Goal: Task Accomplishment & Management: Complete application form

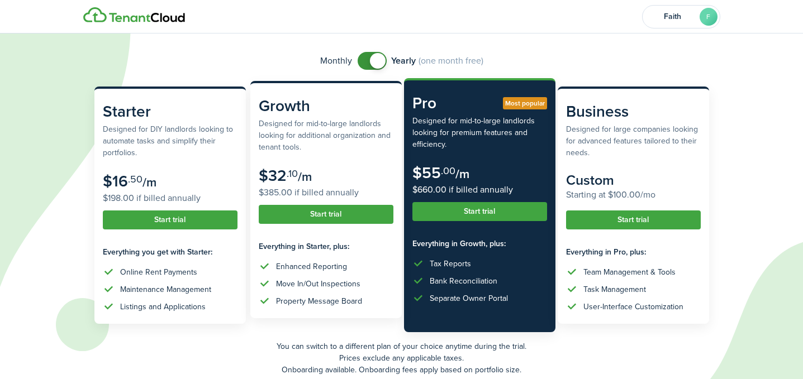
scroll to position [122, 0]
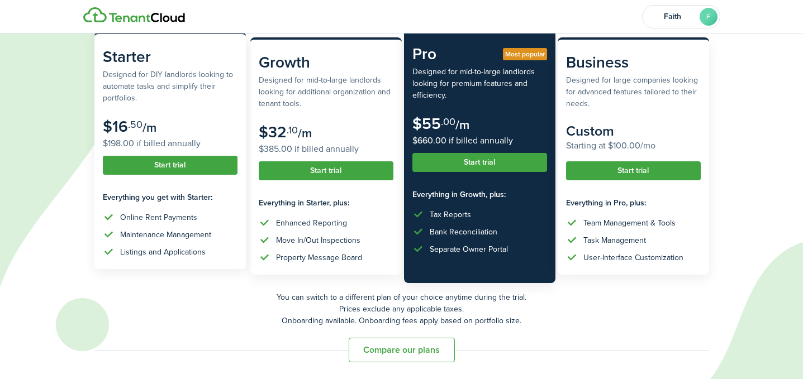
click at [207, 170] on button "Start trial" at bounding box center [170, 165] width 135 height 19
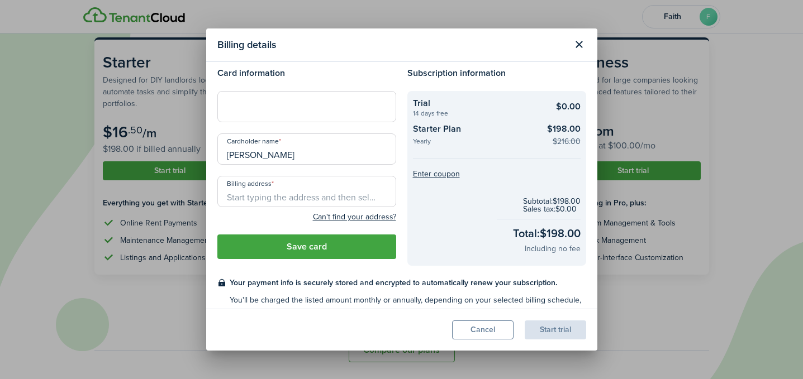
scroll to position [0, 0]
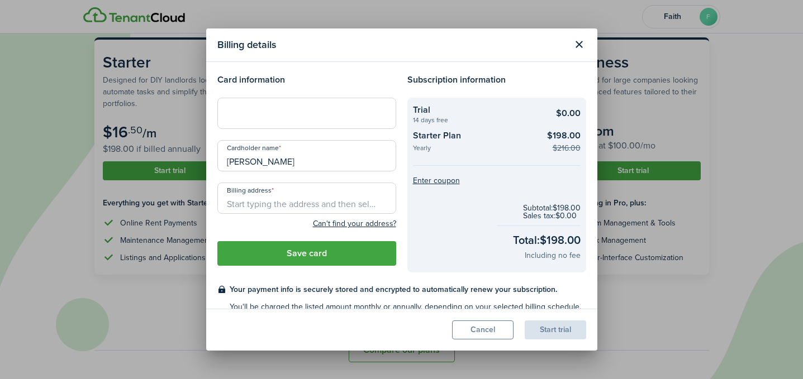
click at [299, 118] on div at bounding box center [306, 113] width 179 height 31
click at [317, 211] on input "Billing address" at bounding box center [306, 198] width 179 height 31
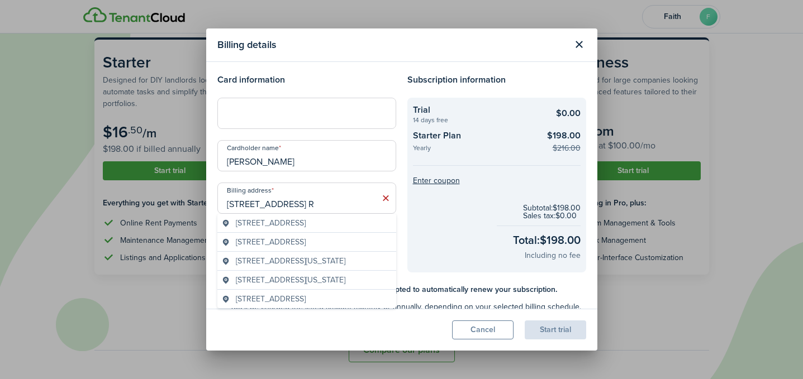
click at [306, 223] on span "[STREET_ADDRESS]" at bounding box center [271, 223] width 70 height 12
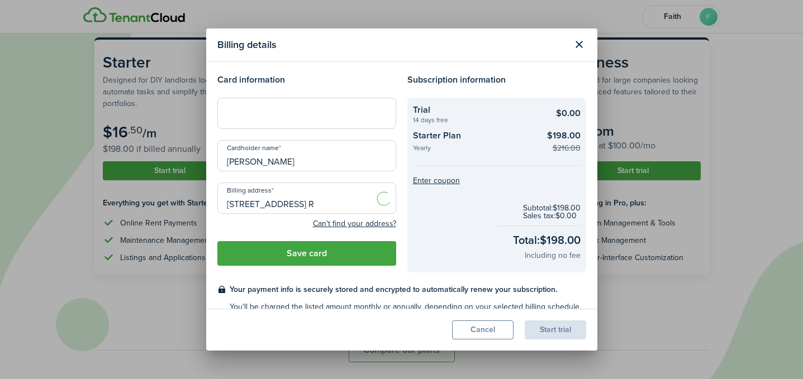
type input "[STREET_ADDRESS]"
click at [297, 106] on div at bounding box center [306, 113] width 179 height 31
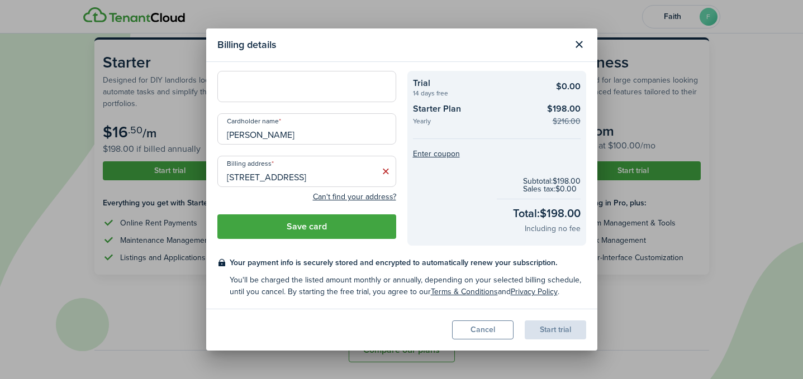
click at [310, 225] on button "Save card" at bounding box center [306, 227] width 179 height 25
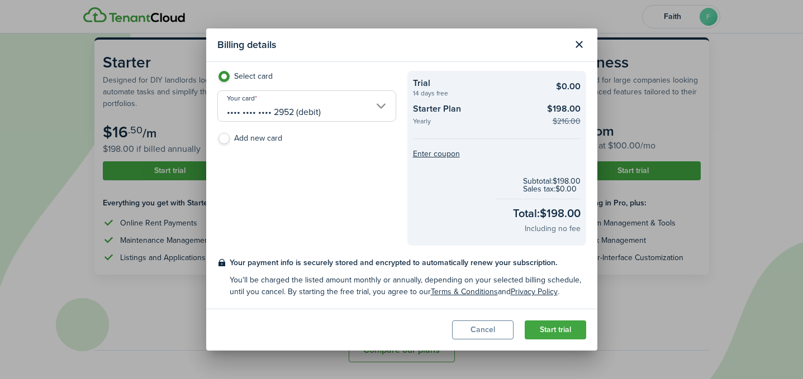
scroll to position [0, 0]
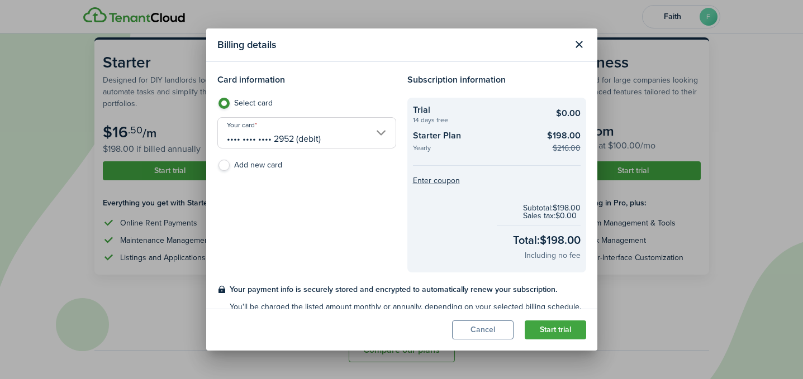
click at [436, 134] on checkout-summary-item-title "Starter Plan" at bounding box center [476, 137] width 126 height 16
click at [535, 326] on button "Start trial" at bounding box center [555, 330] width 61 height 19
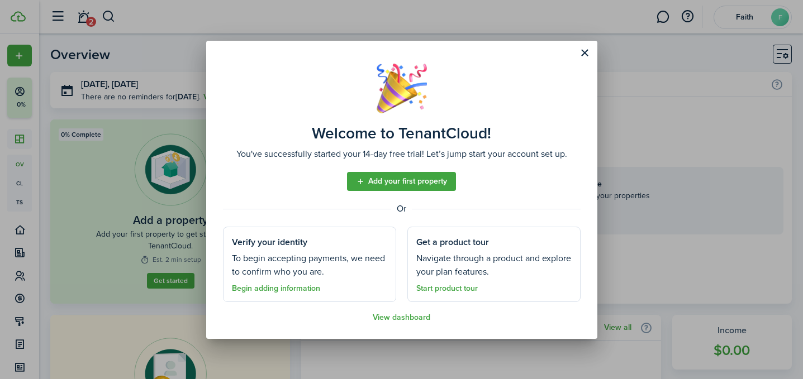
click at [395, 180] on link "Add your first property" at bounding box center [401, 181] width 109 height 19
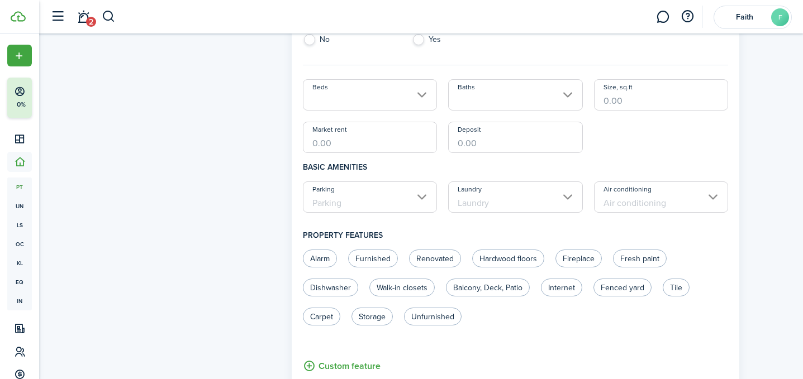
scroll to position [374, 0]
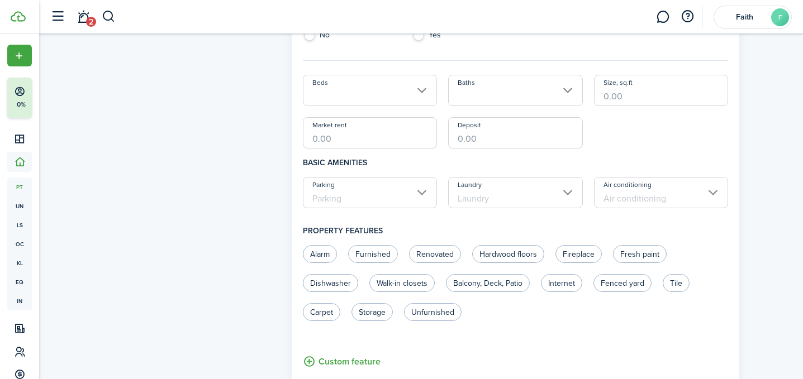
click at [159, 215] on div "Property photo Upload photo Gallery Upload photo" at bounding box center [191, 183] width 189 height 1037
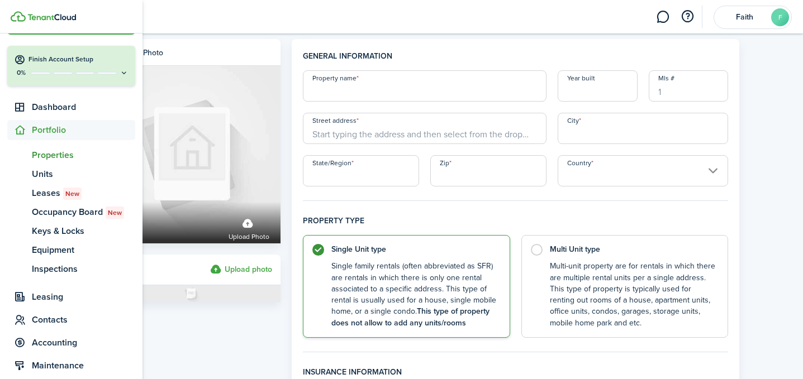
scroll to position [49, 0]
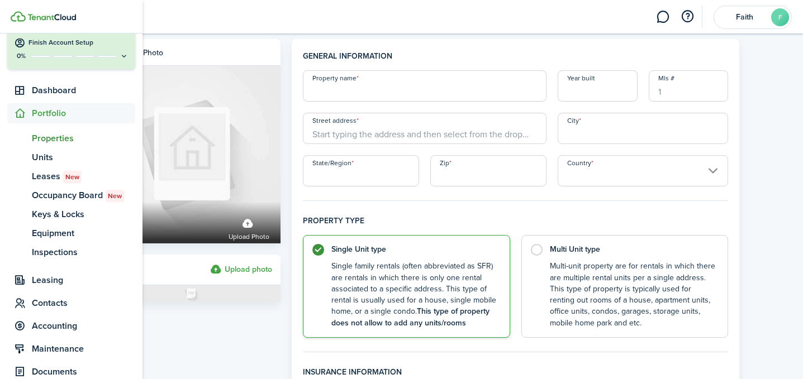
click at [51, 178] on span "Leases New" at bounding box center [83, 176] width 103 height 13
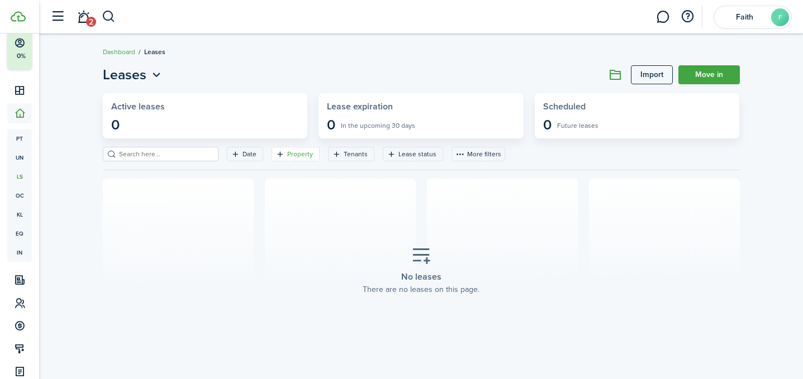
click at [287, 151] on filter-tag-label "Property" at bounding box center [300, 154] width 26 height 10
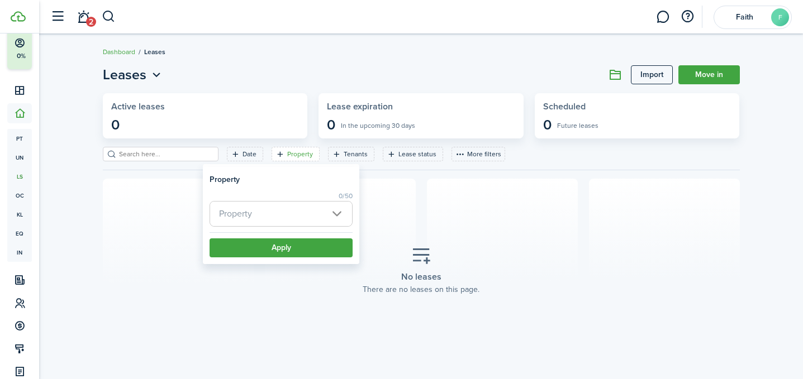
click at [312, 214] on span "Property" at bounding box center [281, 214] width 142 height 25
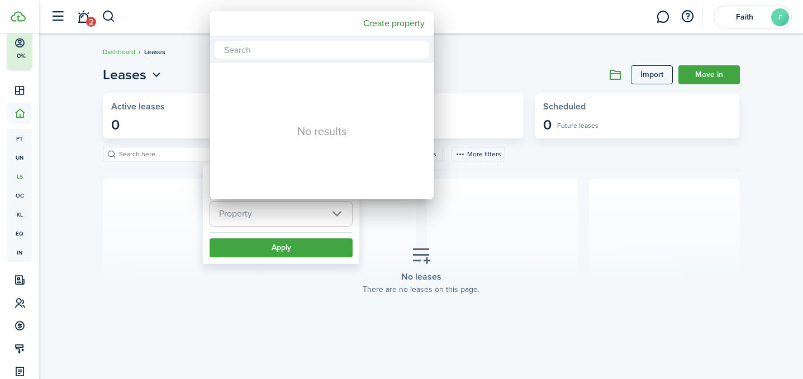
click at [488, 146] on div at bounding box center [402, 190] width 982 height 558
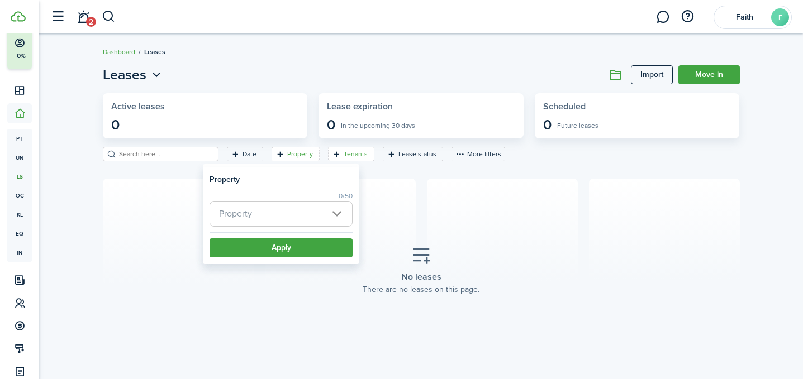
click at [344, 158] on filter-tag-label "Tenants" at bounding box center [356, 154] width 24 height 10
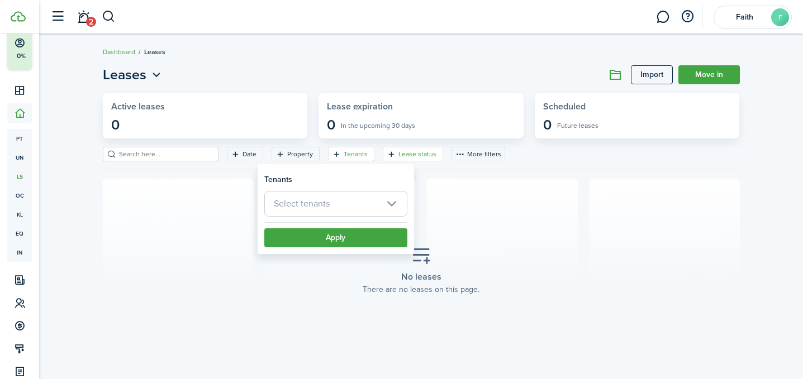
click at [387, 155] on icon "Open filter" at bounding box center [391, 154] width 9 height 9
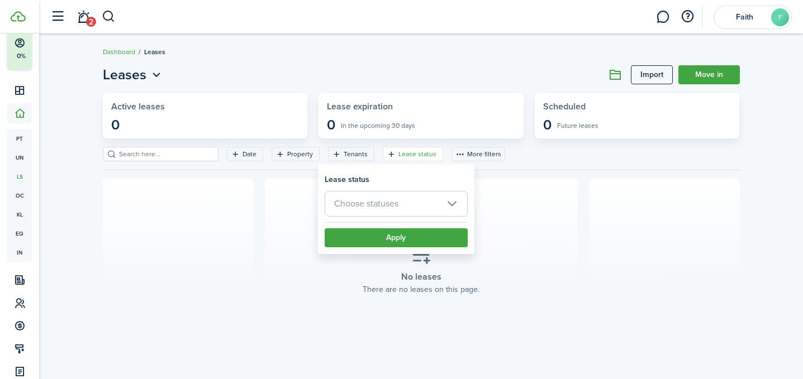
click at [438, 204] on span "Choose statuses" at bounding box center [396, 204] width 142 height 25
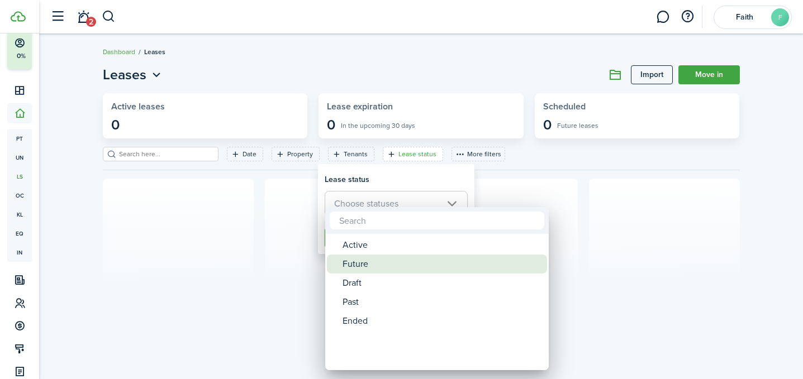
click at [394, 259] on div "Future" at bounding box center [441, 264] width 198 height 19
type input "Future"
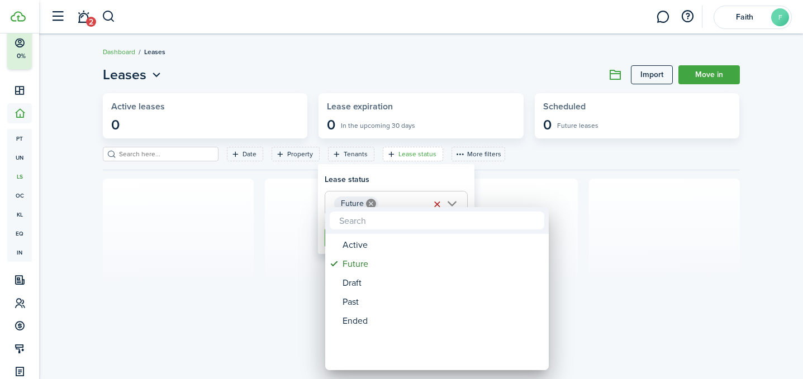
click at [520, 165] on div at bounding box center [402, 190] width 982 height 558
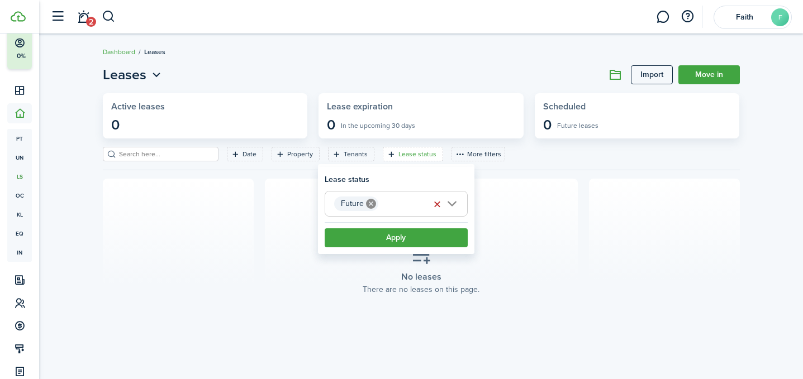
click at [434, 206] on button "button" at bounding box center [438, 205] width 16 height 16
click at [83, 23] on link "2" at bounding box center [83, 17] width 21 height 28
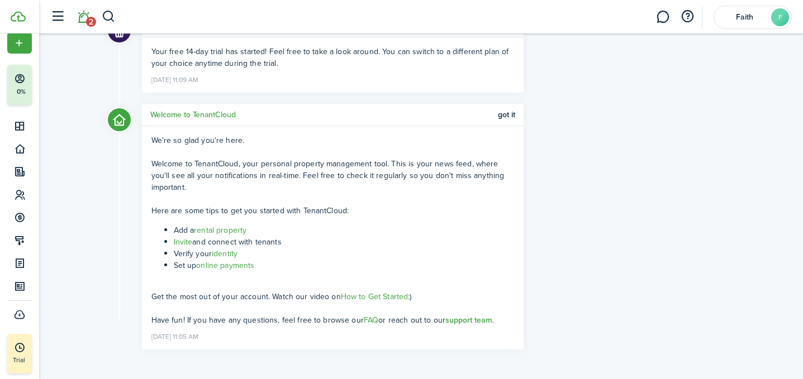
scroll to position [107, 0]
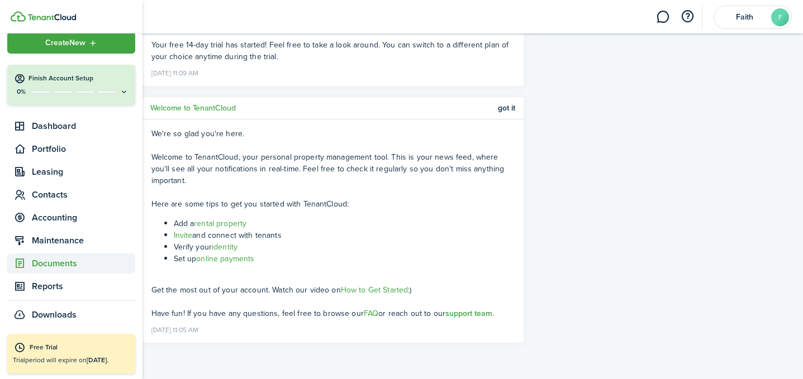
click at [45, 266] on span "Documents" at bounding box center [83, 263] width 103 height 13
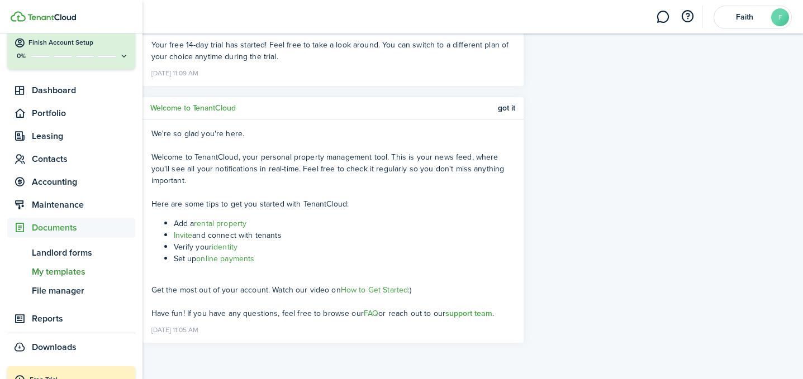
click at [64, 271] on span "My templates" at bounding box center [83, 271] width 103 height 13
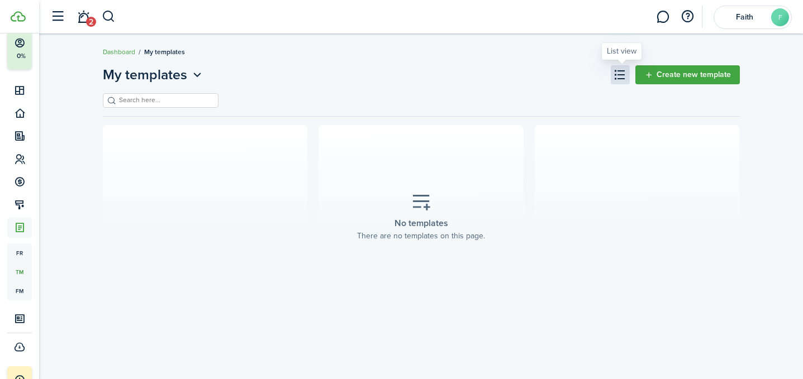
click at [625, 75] on button at bounding box center [620, 74] width 19 height 19
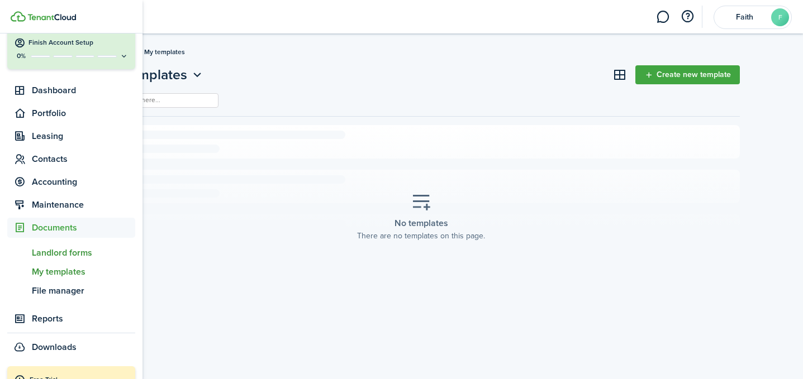
click at [59, 253] on span "Landlord forms" at bounding box center [83, 252] width 103 height 13
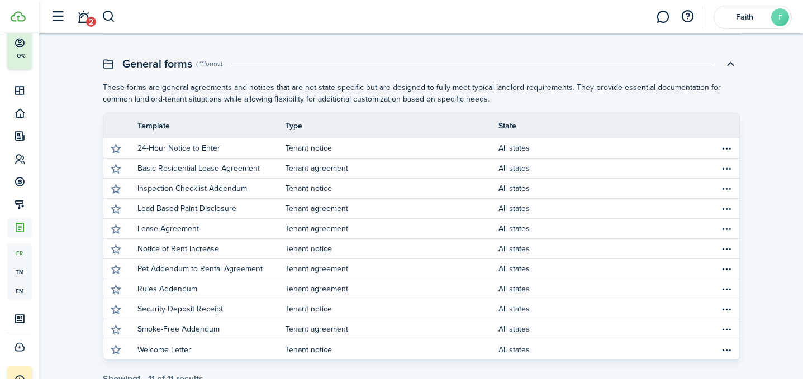
scroll to position [85, 0]
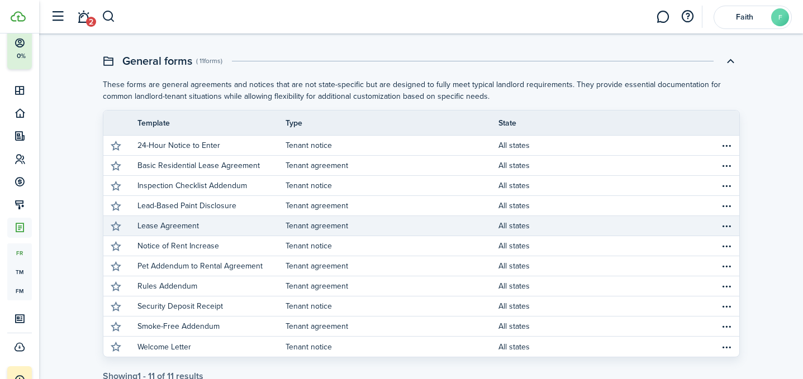
click at [192, 230] on p "Lease Agreement" at bounding box center [167, 226] width 61 height 12
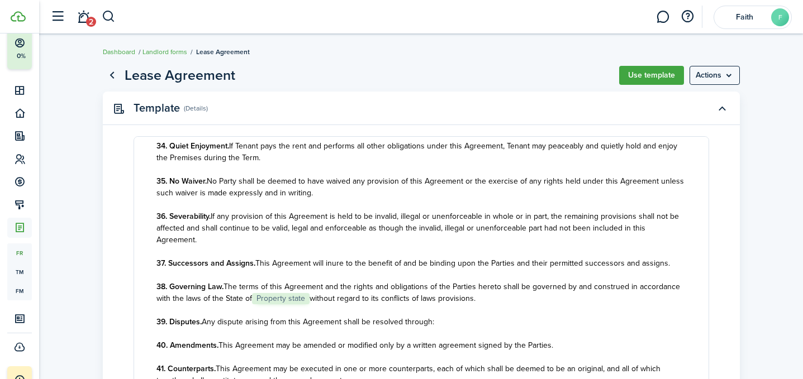
scroll to position [2661, 0]
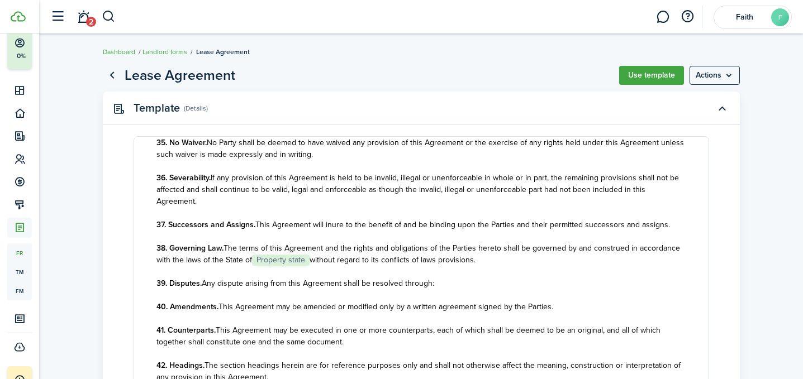
click at [114, 73] on link "Go back" at bounding box center [112, 75] width 19 height 19
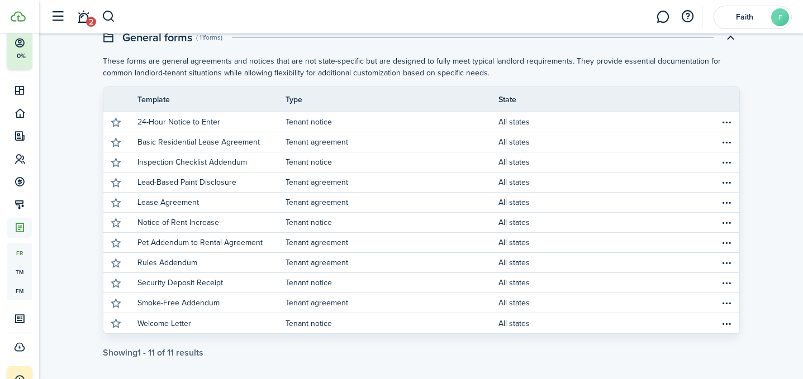
scroll to position [118, 0]
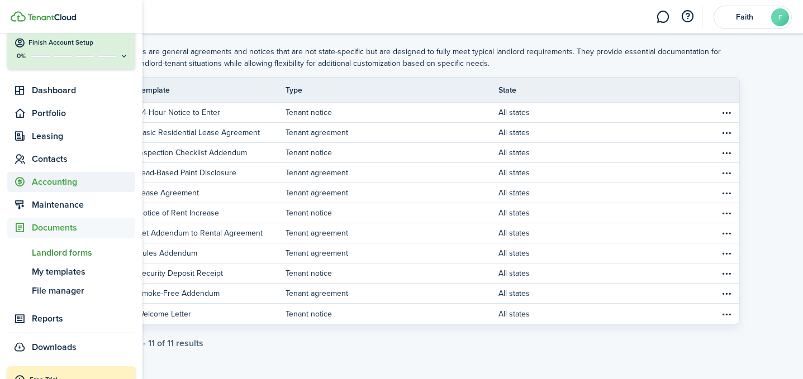
click at [65, 179] on span "Accounting" at bounding box center [83, 181] width 103 height 13
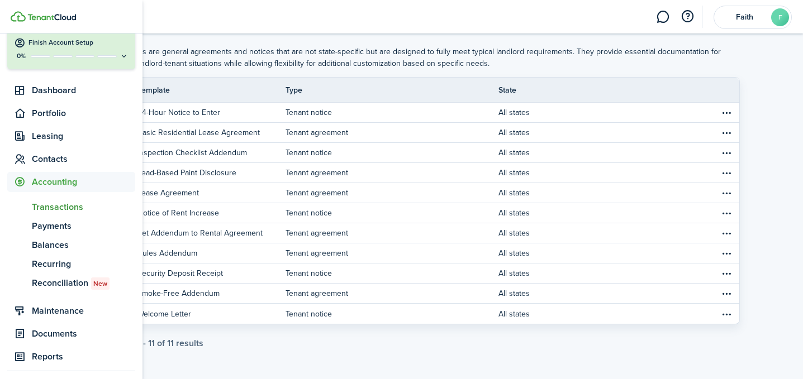
click at [66, 207] on span "Transactions" at bounding box center [83, 207] width 103 height 13
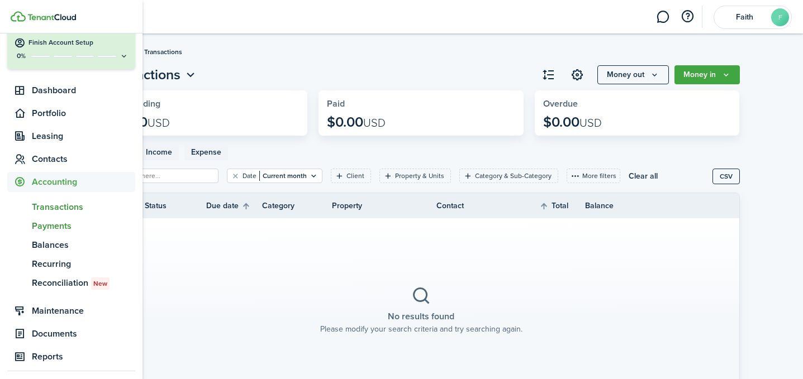
click at [41, 225] on span "Payments" at bounding box center [83, 226] width 103 height 13
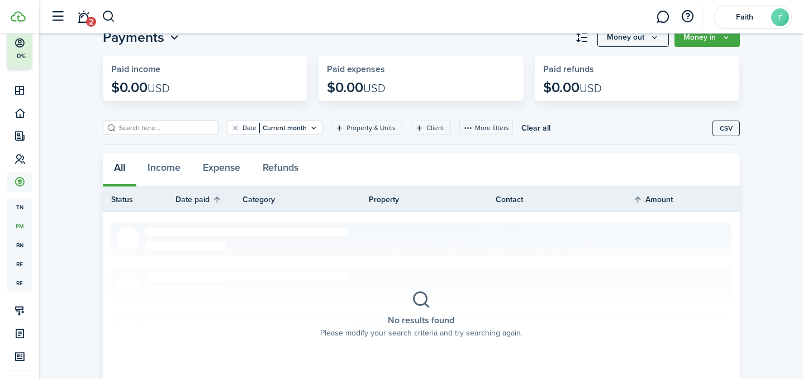
scroll to position [49, 0]
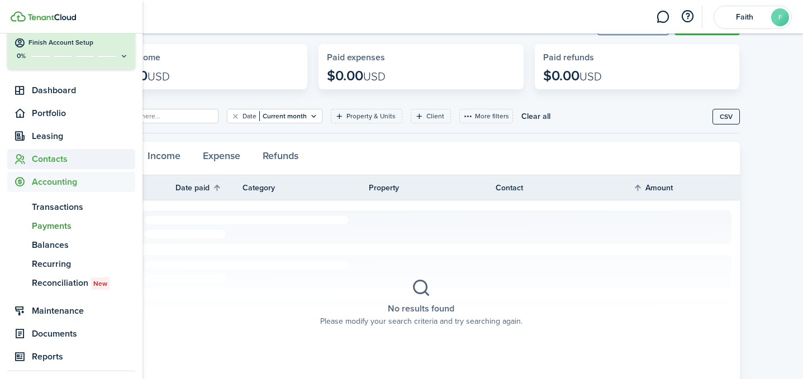
click at [49, 154] on span "Contacts" at bounding box center [83, 159] width 103 height 13
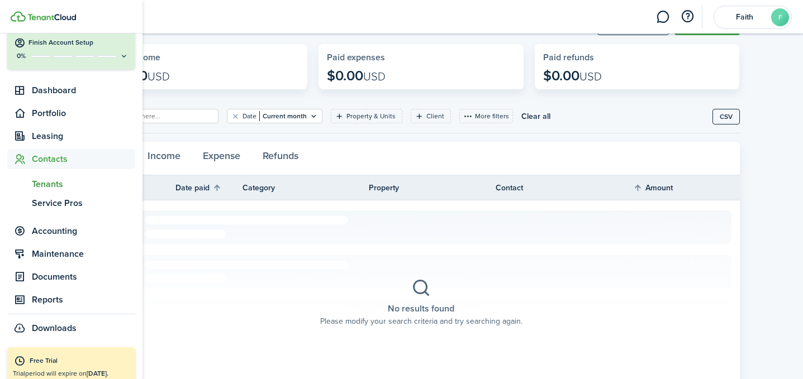
click at [53, 183] on span "Tenants" at bounding box center [83, 184] width 103 height 13
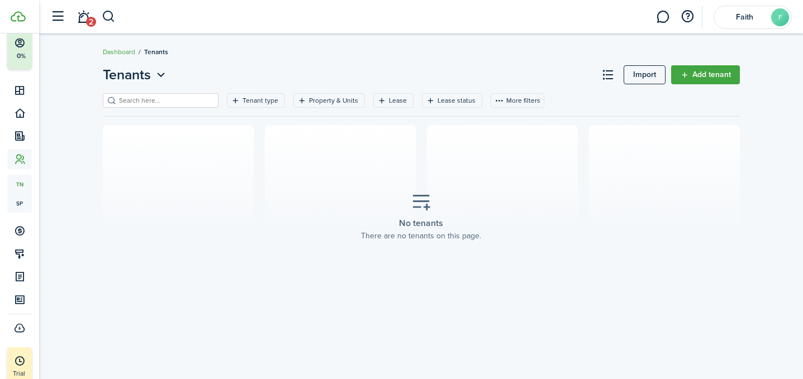
click at [676, 80] on link "Add tenant" at bounding box center [705, 74] width 69 height 19
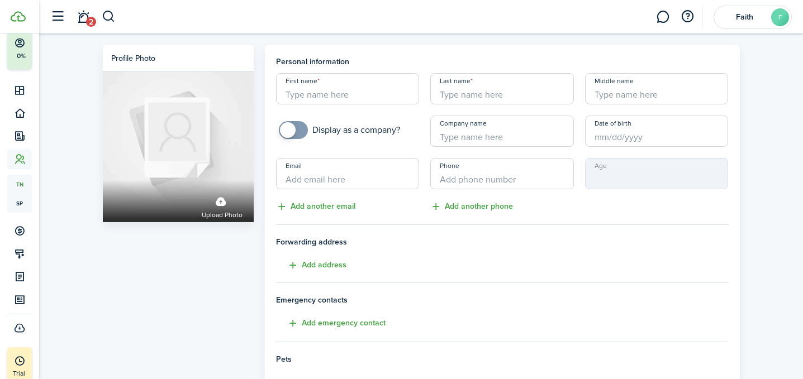
click at [385, 102] on input "First name" at bounding box center [348, 88] width 144 height 31
type input "[PERSON_NAME]"
type input "[GEOGRAPHIC_DATA]"
click at [366, 185] on input "Email" at bounding box center [348, 173] width 144 height 31
type input "[PERSON_NAME][EMAIL_ADDRESS][DOMAIN_NAME]"
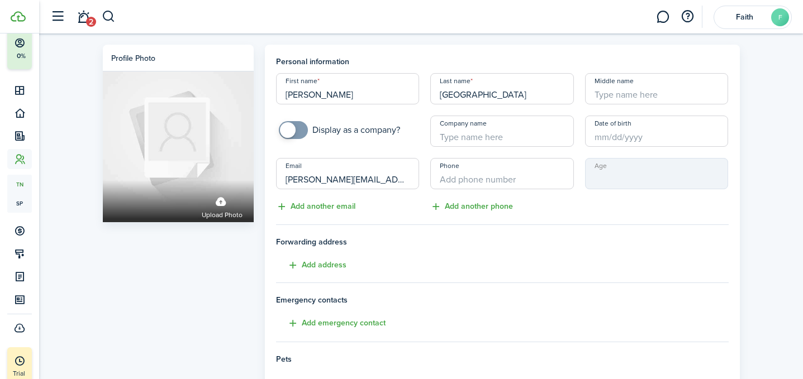
drag, startPoint x: 311, startPoint y: 94, endPoint x: 265, endPoint y: 93, distance: 45.3
click at [265, 93] on panel-main "Personal information First name [PERSON_NAME] Last name [PERSON_NAME] Middle na…" at bounding box center [502, 313] width 475 height 536
type input "Faith"
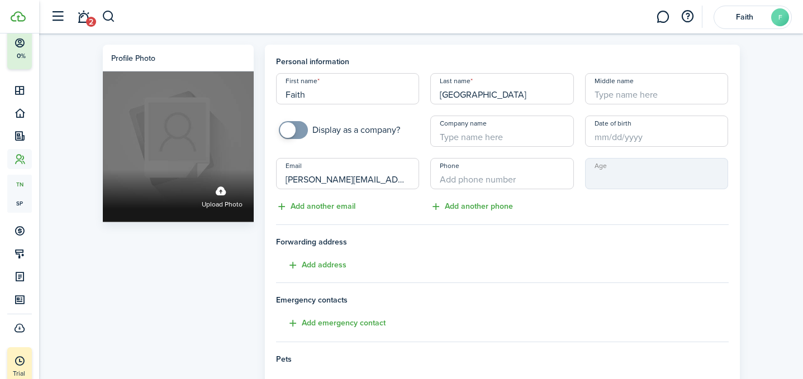
drag, startPoint x: 403, startPoint y: 177, endPoint x: 187, endPoint y: 167, distance: 216.4
click at [187, 167] on div "Profile photo Upload photo Personal information First name Faith Last name [PER…" at bounding box center [421, 313] width 648 height 536
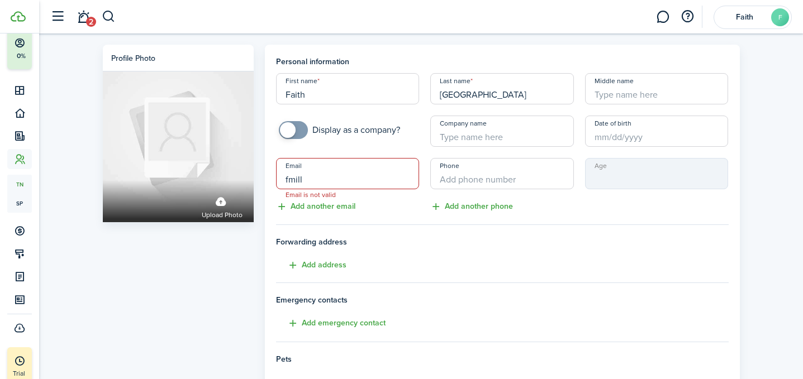
type input "[EMAIL_ADDRESS][DOMAIN_NAME]"
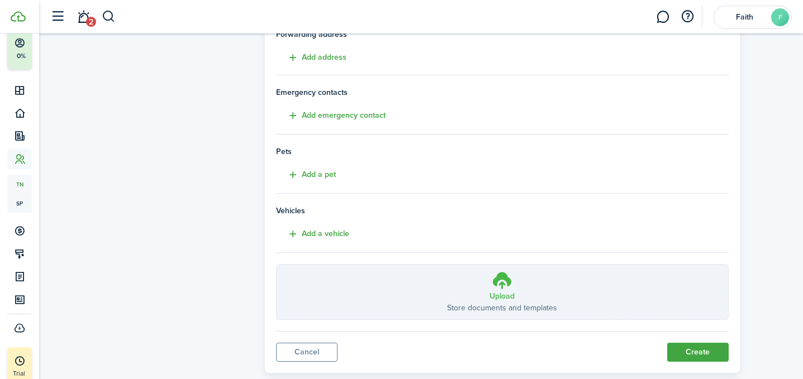
scroll to position [232, 0]
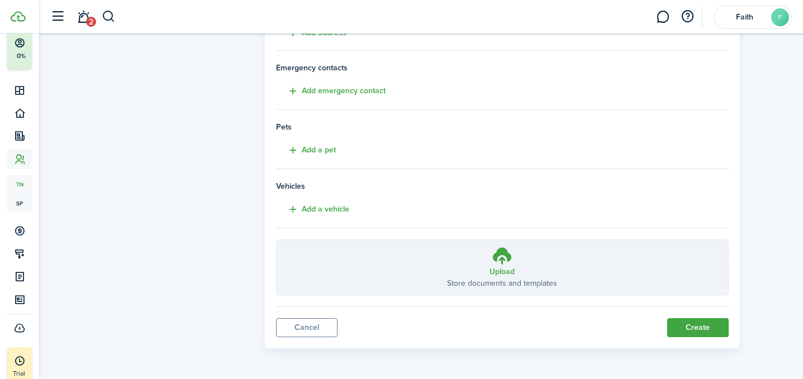
click at [684, 329] on button "Create" at bounding box center [697, 327] width 61 height 19
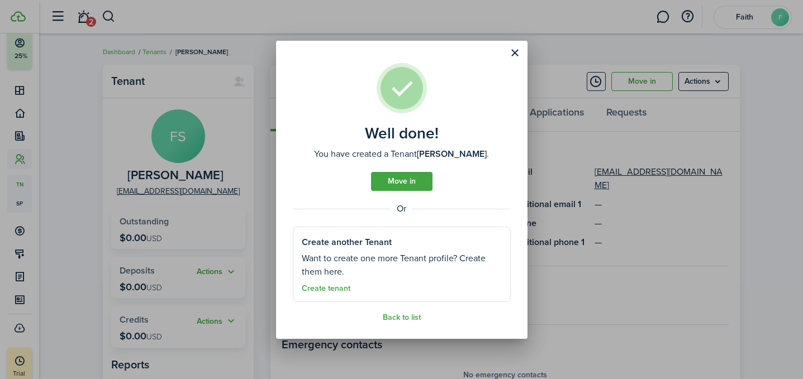
click at [514, 55] on button "Close modal" at bounding box center [515, 53] width 19 height 19
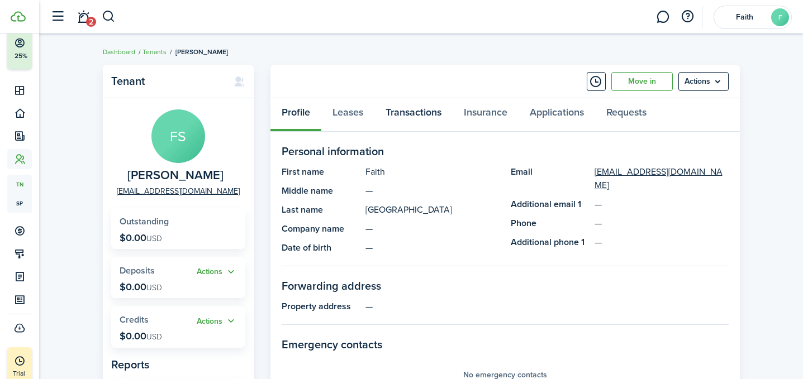
click at [408, 109] on link "Transactions" at bounding box center [413, 115] width 78 height 34
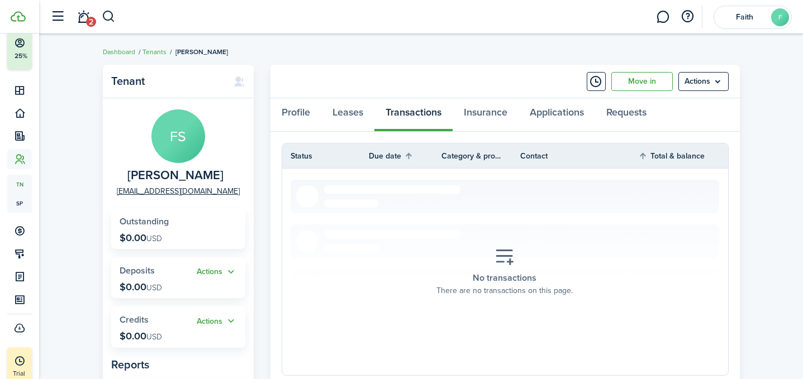
click at [652, 80] on link "Move in" at bounding box center [641, 81] width 61 height 19
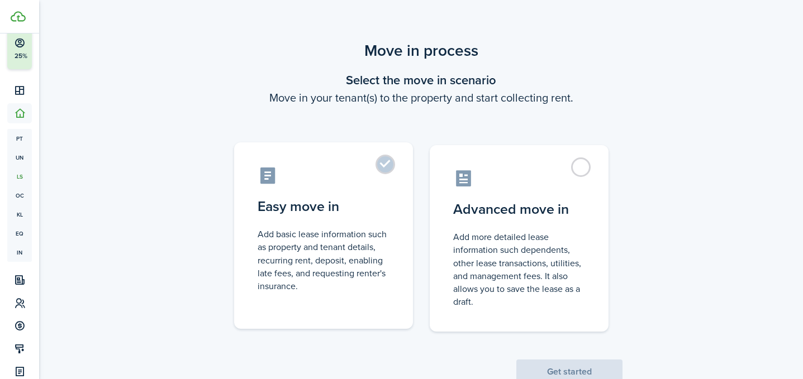
click at [396, 163] on label "Easy move in Add basic lease information such as property and tenant details, r…" at bounding box center [323, 235] width 179 height 187
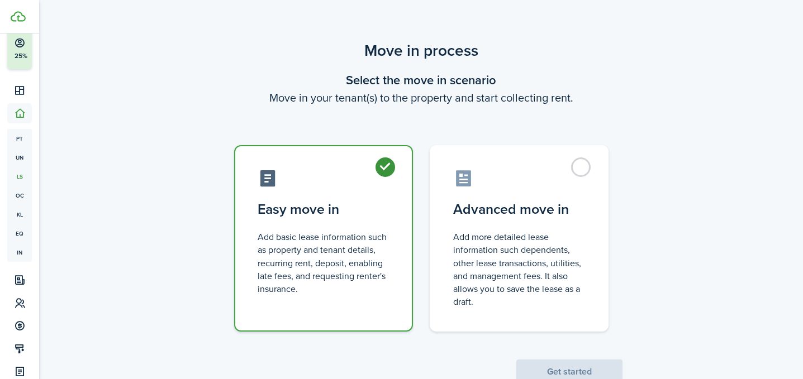
radio input "true"
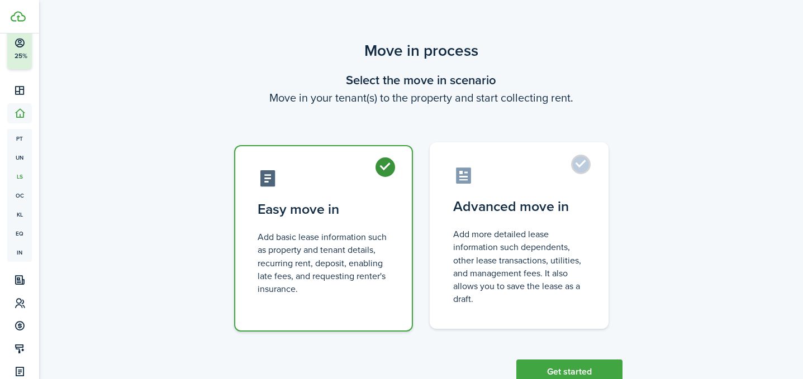
scroll to position [36, 0]
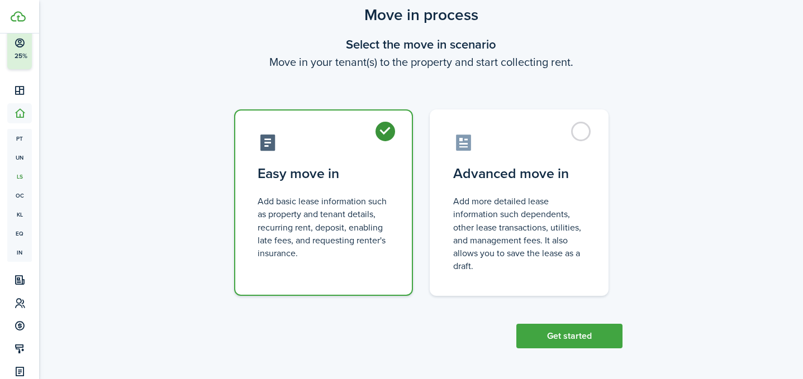
click at [599, 336] on button "Get started" at bounding box center [569, 336] width 106 height 25
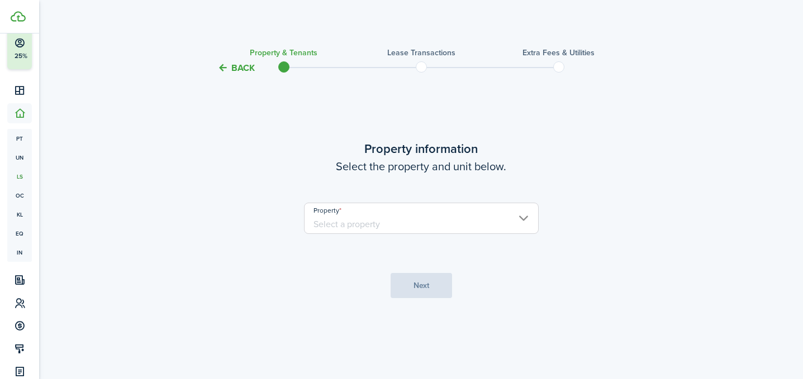
click at [433, 210] on input "Property" at bounding box center [421, 218] width 235 height 31
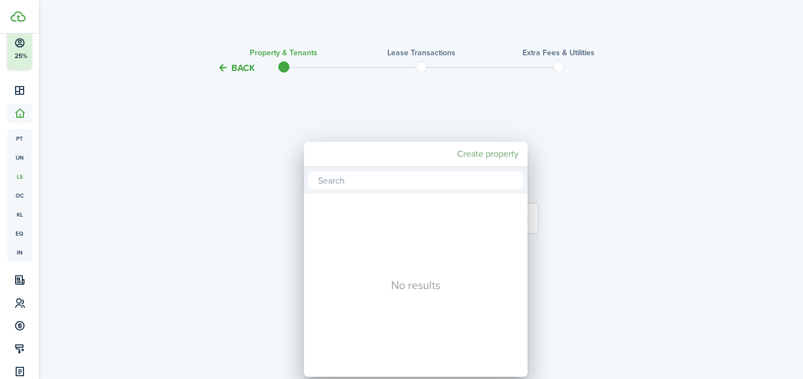
click at [496, 154] on mbsc-button "Create property" at bounding box center [487, 154] width 70 height 20
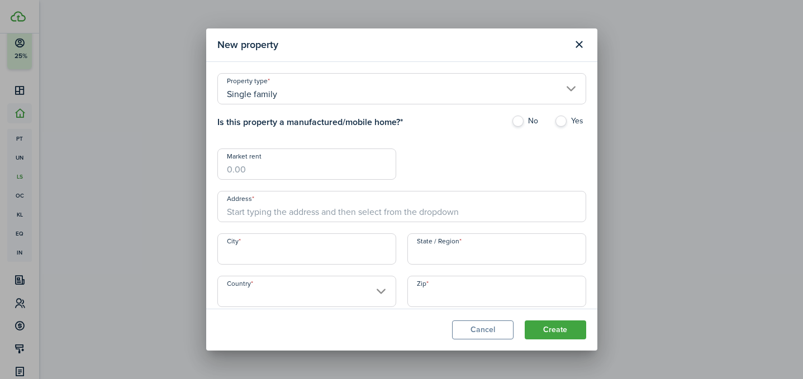
click at [318, 177] on input "Market rent" at bounding box center [306, 164] width 179 height 31
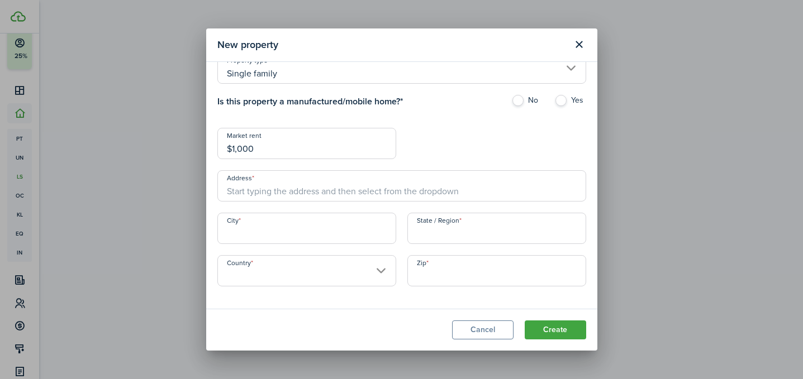
type input "$1,000.00"
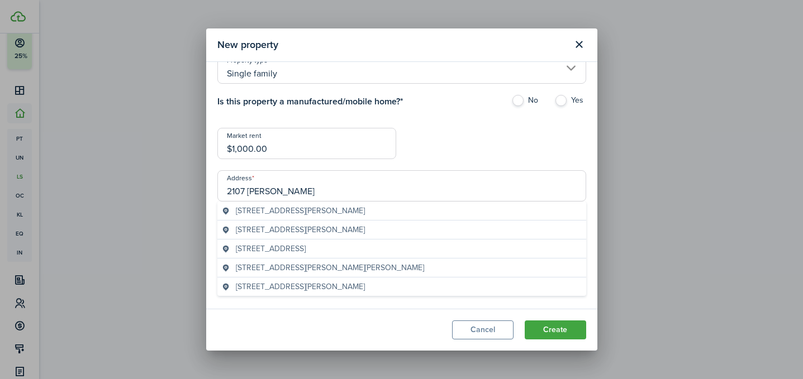
type input "2107 [PERSON_NAME]"
click at [181, 237] on div "New property Property type Single family Is this property a manufactured/mobile…" at bounding box center [401, 189] width 803 height 379
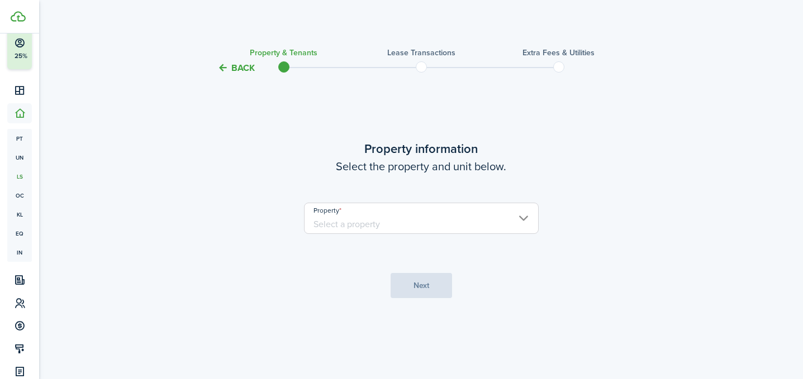
click at [336, 221] on input "Property" at bounding box center [421, 218] width 235 height 31
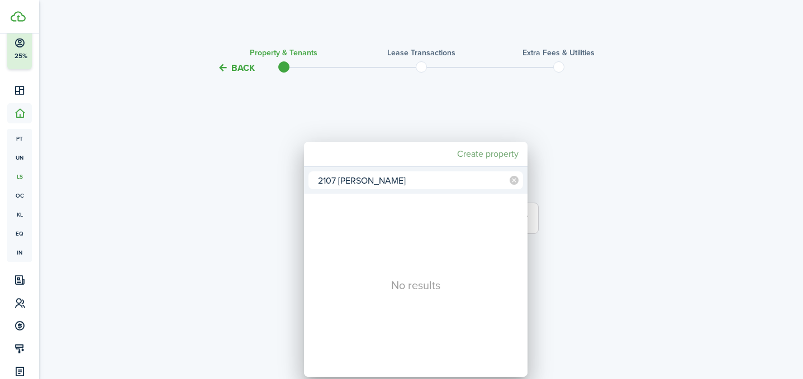
type input "2107 [PERSON_NAME]"
click at [488, 155] on mbsc-button "Create property" at bounding box center [487, 154] width 70 height 20
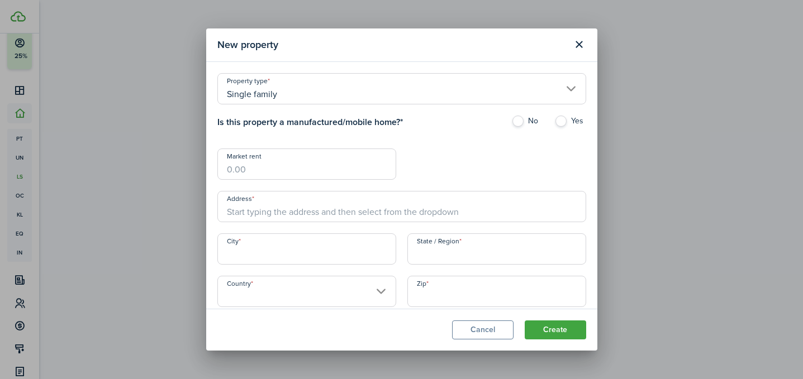
click at [284, 171] on input "Market rent" at bounding box center [306, 164] width 179 height 31
type input "$1,000.00"
click at [268, 213] on input "Address" at bounding box center [401, 206] width 369 height 31
type input "2107 [PERSON_NAME]"
click at [273, 248] on input "City" at bounding box center [306, 249] width 179 height 31
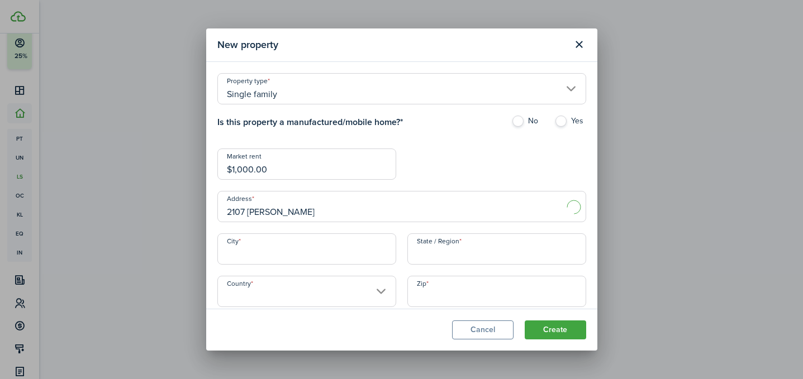
type input "ROCKFORD"
type input "IL"
type input "[GEOGRAPHIC_DATA]"
click at [446, 299] on input "61114" at bounding box center [496, 291] width 179 height 31
type input "61103"
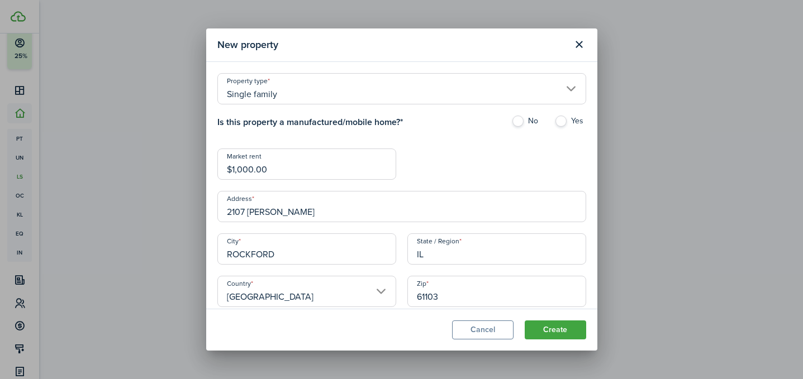
click at [394, 329] on modal-footer "Cancel Create" at bounding box center [401, 330] width 391 height 42
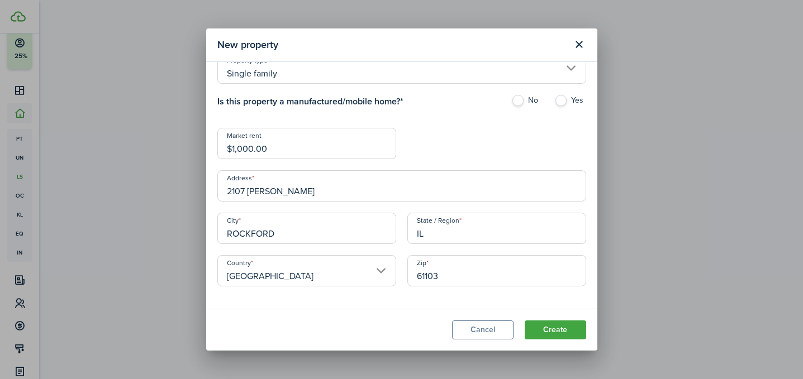
click at [526, 100] on label "No" at bounding box center [527, 103] width 32 height 17
radio input "true"
click at [552, 331] on button "Create" at bounding box center [555, 330] width 61 height 19
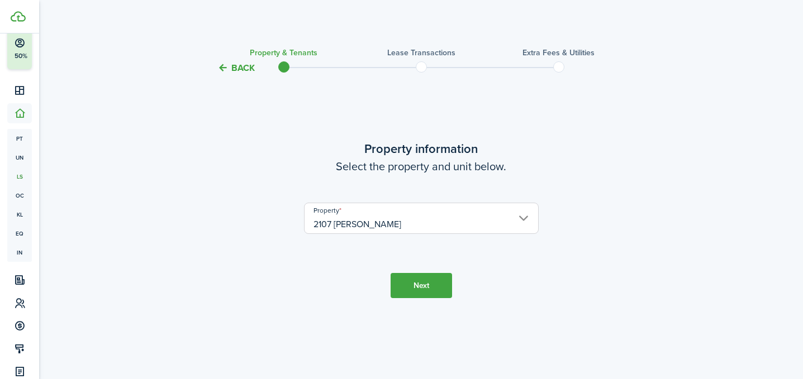
click at [424, 282] on button "Next" at bounding box center [420, 285] width 61 height 25
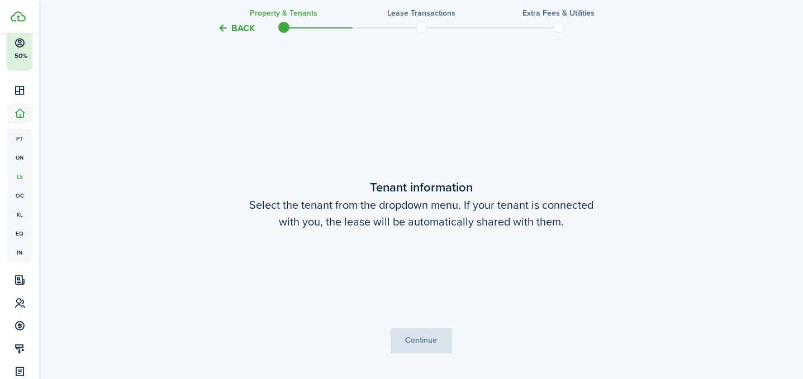
scroll to position [304, 0]
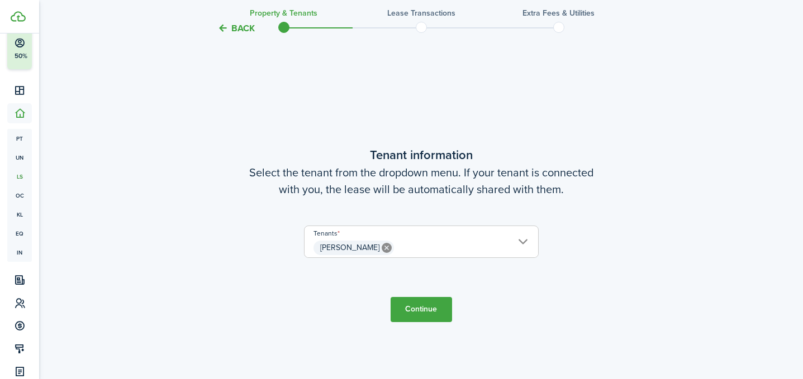
click at [426, 308] on button "Continue" at bounding box center [420, 309] width 61 height 25
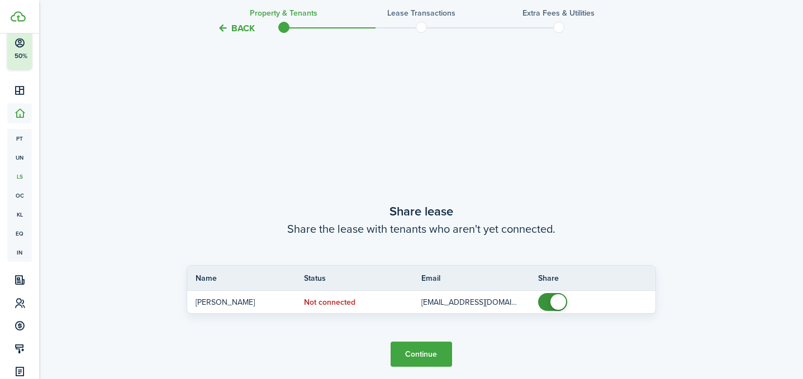
scroll to position [684, 0]
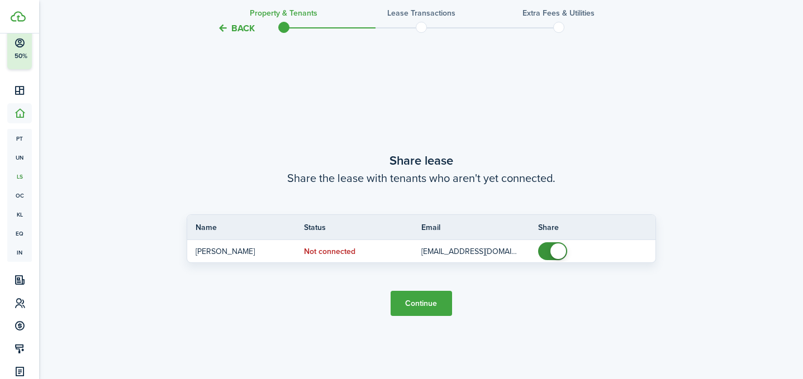
click at [426, 302] on button "Continue" at bounding box center [420, 303] width 61 height 25
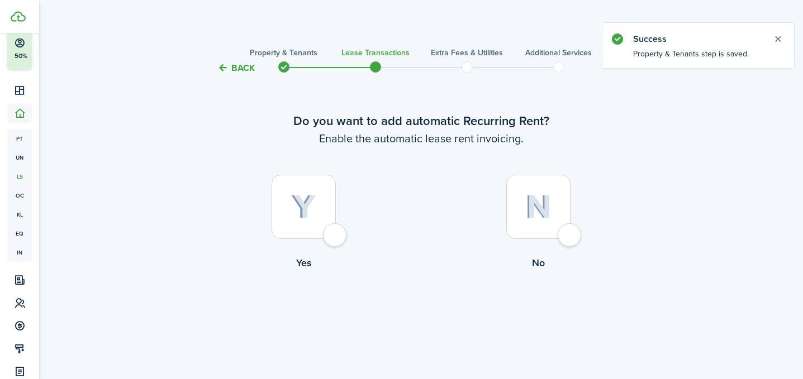
click at [330, 236] on div at bounding box center [303, 207] width 64 height 64
radio input "true"
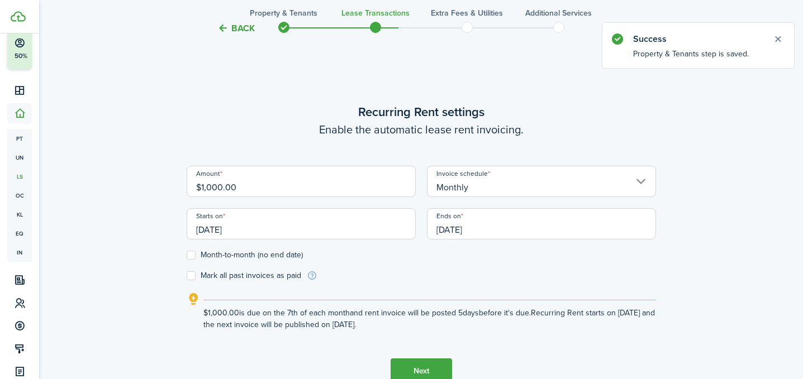
scroll to position [307, 0]
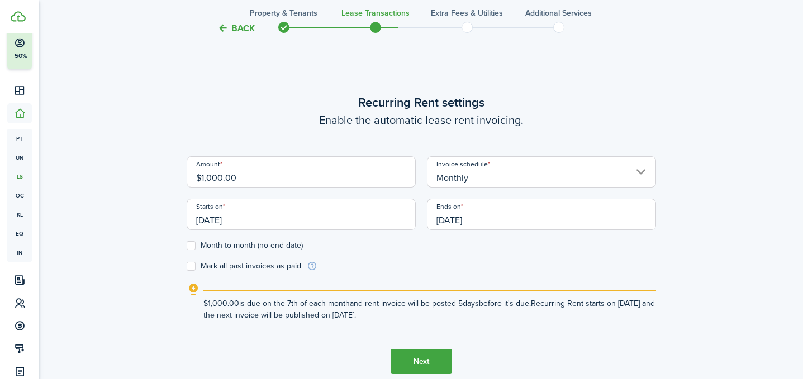
click at [193, 251] on form "Amount $1,000.00 Invoice schedule Monthly Starts on [DATE] Ends on [DATE] Month…" at bounding box center [421, 214] width 469 height 116
click at [193, 247] on label "Month-to-month (no end date)" at bounding box center [245, 245] width 116 height 9
click at [187, 246] on input "Month-to-month (no end date)" at bounding box center [186, 246] width 1 height 1
checkbox input "true"
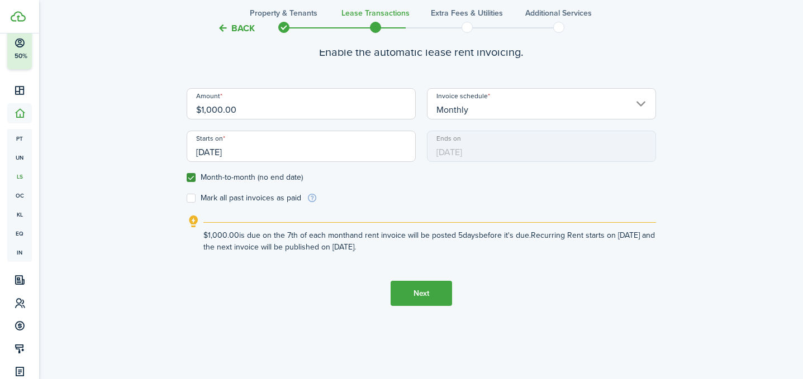
scroll to position [382, 0]
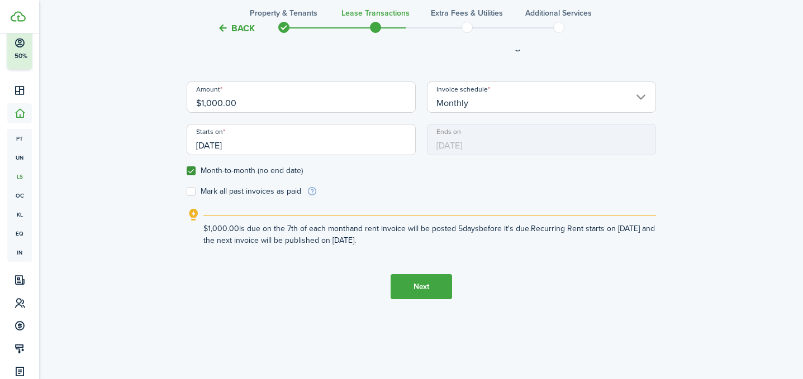
click at [431, 284] on button "Next" at bounding box center [420, 286] width 61 height 25
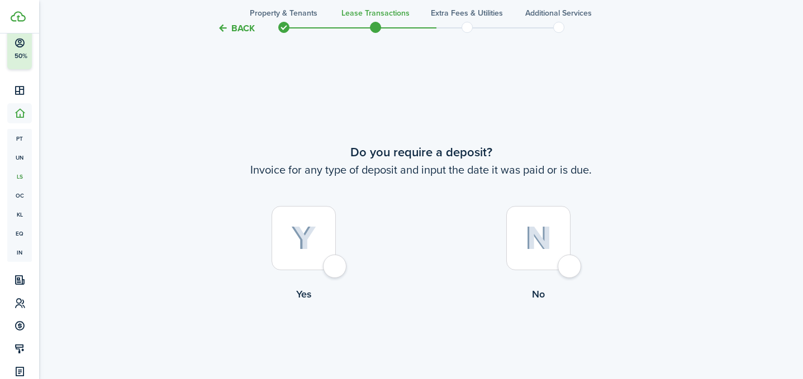
scroll to position [687, 0]
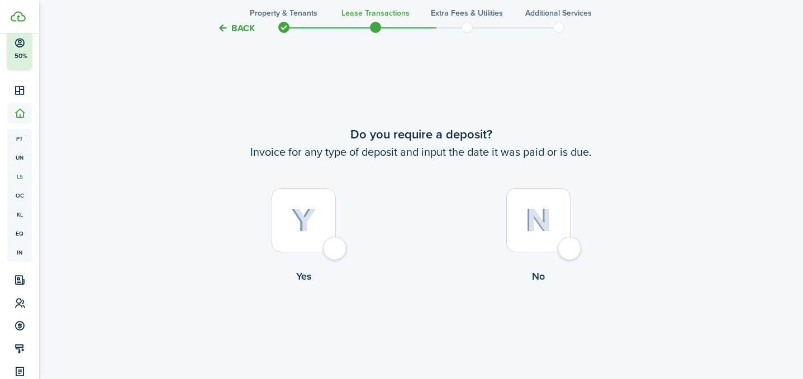
click at [563, 270] on control-radio-card-title "No" at bounding box center [538, 276] width 235 height 15
radio input "true"
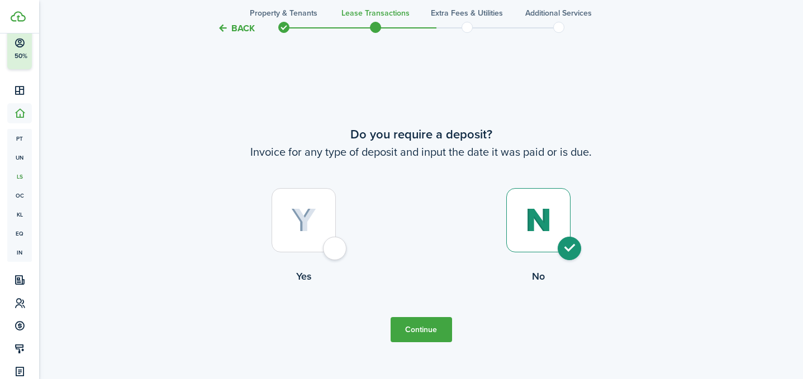
click at [430, 331] on button "Continue" at bounding box center [420, 329] width 61 height 25
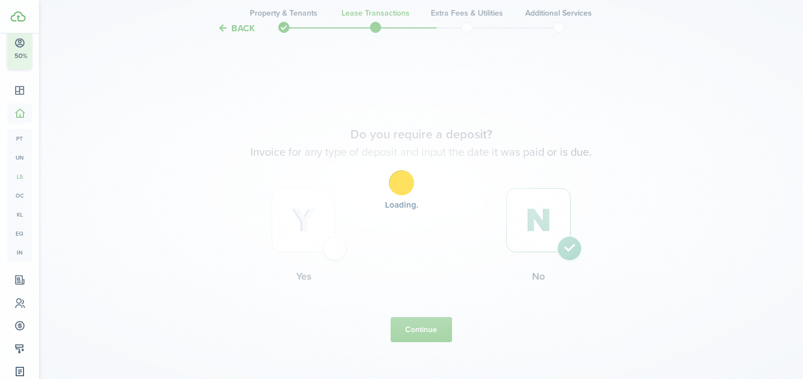
scroll to position [0, 0]
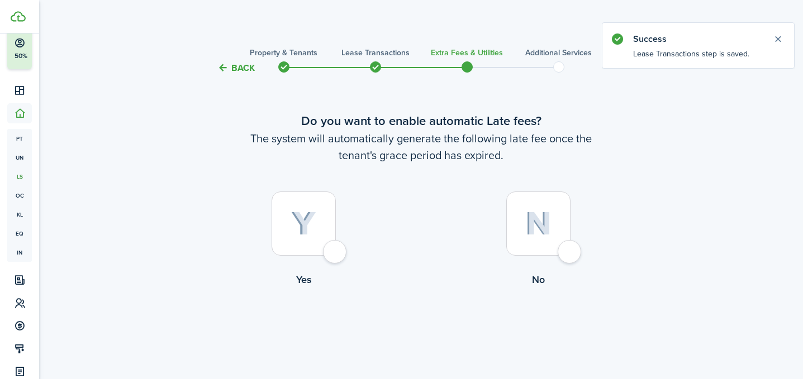
click at [336, 246] on div at bounding box center [303, 224] width 64 height 64
radio input "true"
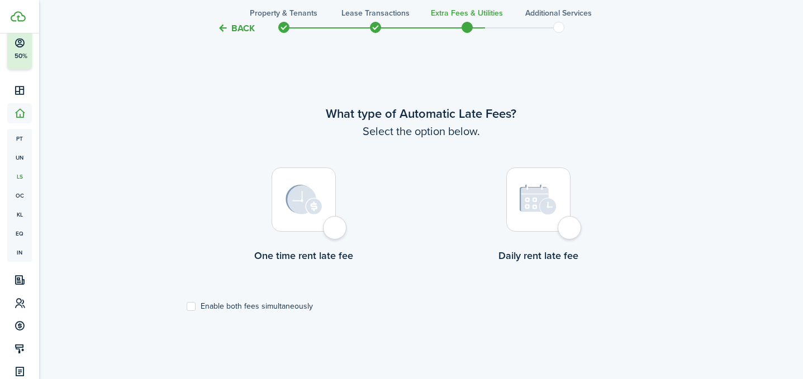
scroll to position [324, 0]
click at [346, 227] on label "One time rent late fee" at bounding box center [304, 217] width 235 height 101
radio input "true"
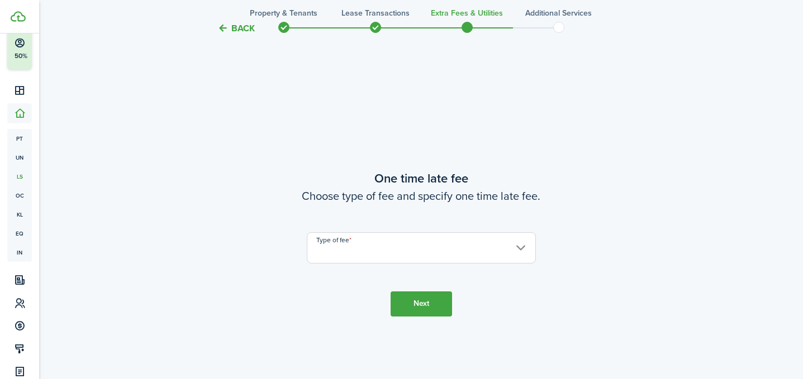
scroll to position [703, 0]
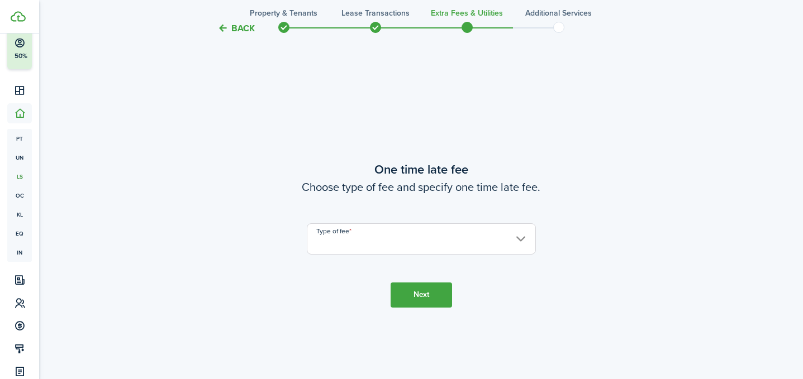
click at [353, 239] on input "Type of fee" at bounding box center [421, 238] width 229 height 31
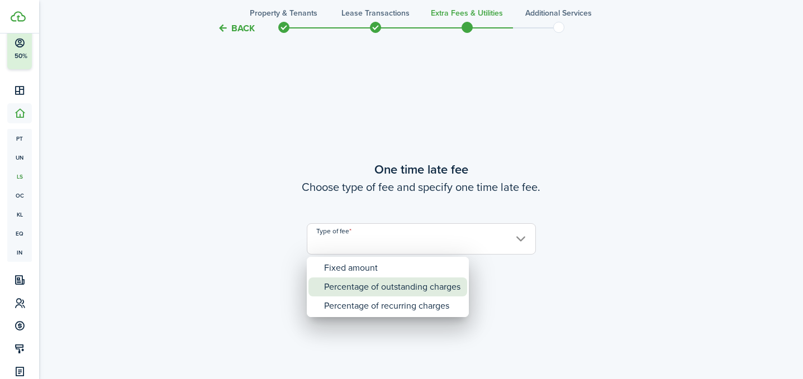
click at [352, 280] on div "Percentage of outstanding charges" at bounding box center [392, 287] width 136 height 19
type input "Percentage of outstanding charges"
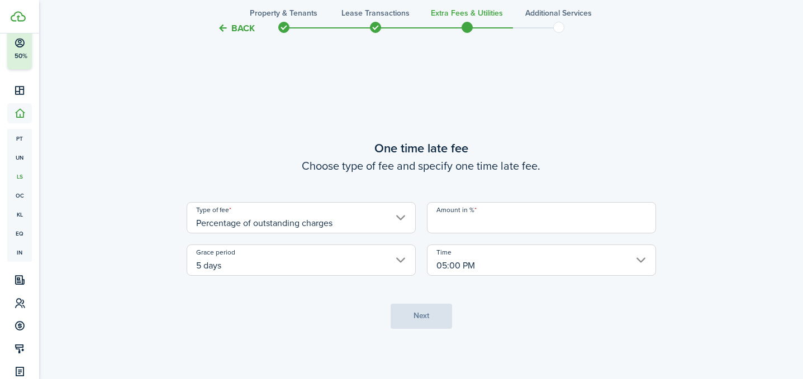
click at [457, 227] on input "Amount in %" at bounding box center [541, 217] width 229 height 31
click at [407, 218] on input "Percentage of outstanding charges" at bounding box center [301, 217] width 229 height 31
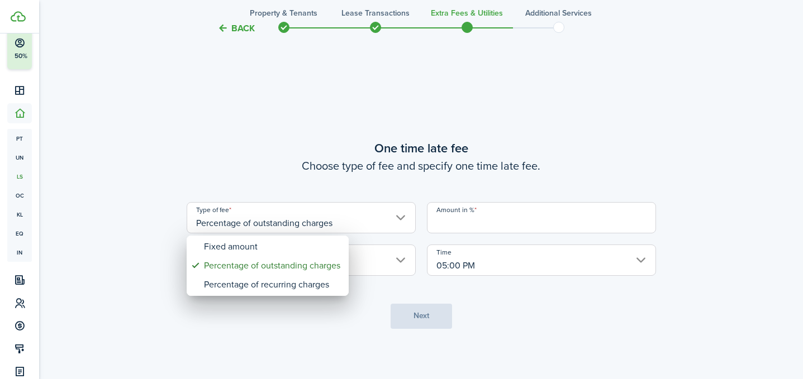
click at [493, 218] on div at bounding box center [402, 190] width 982 height 558
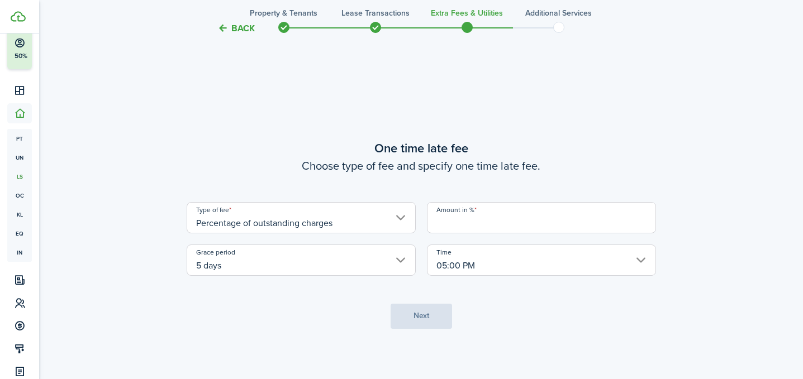
click at [493, 223] on input "Amount in %" at bounding box center [541, 217] width 229 height 31
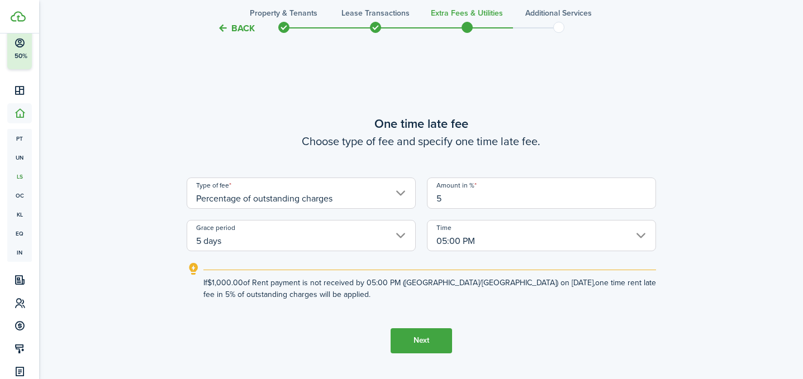
type input "5"
click at [406, 335] on button "Next" at bounding box center [420, 340] width 61 height 25
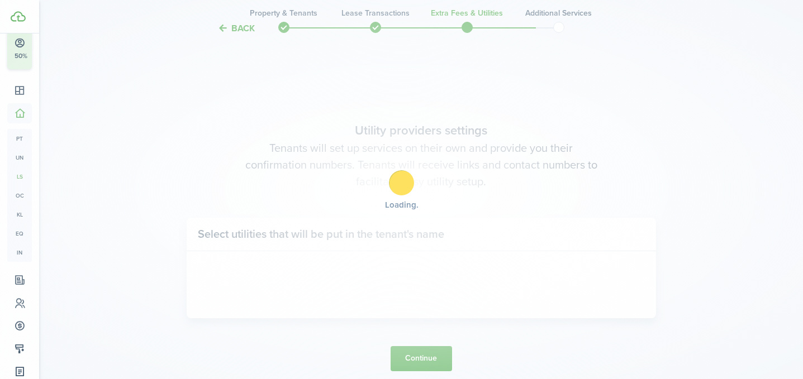
scroll to position [1083, 0]
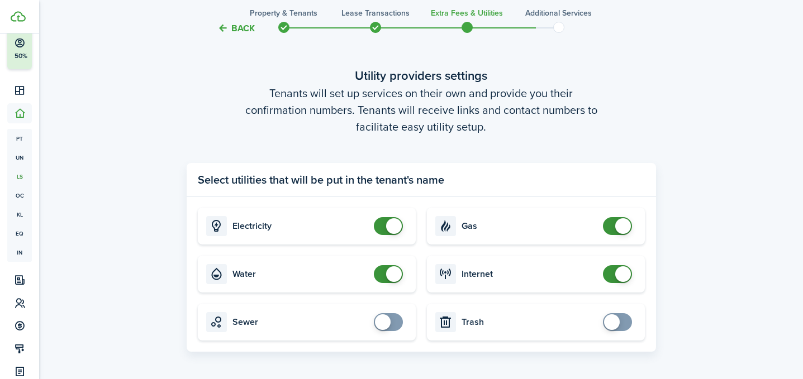
checkbox input "false"
click at [388, 227] on span at bounding box center [394, 226] width 16 height 16
checkbox input "false"
click at [396, 268] on span at bounding box center [394, 274] width 16 height 16
checkbox input "false"
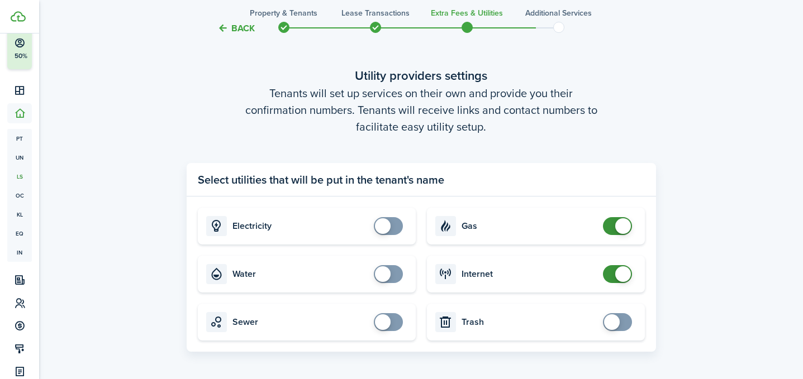
click at [621, 273] on span at bounding box center [623, 274] width 16 height 16
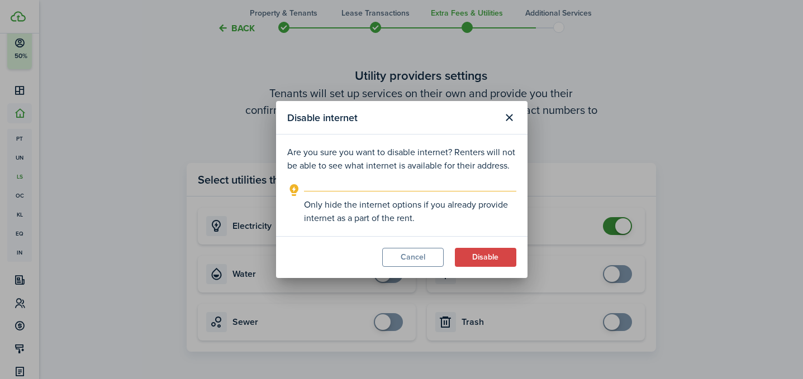
click at [490, 254] on button "Disable" at bounding box center [485, 257] width 61 height 19
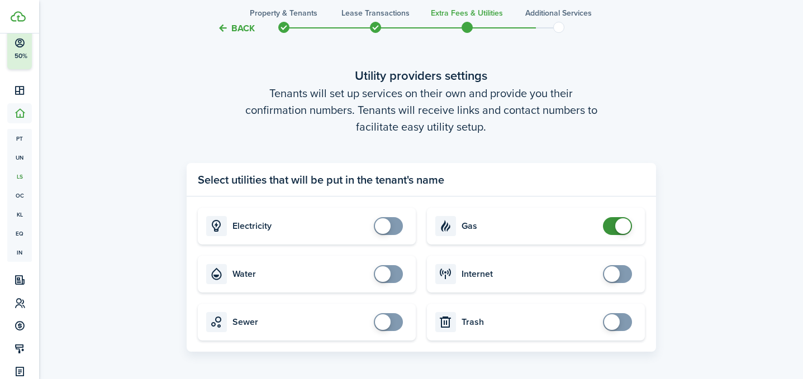
checkbox input "false"
click at [620, 227] on span at bounding box center [623, 226] width 16 height 16
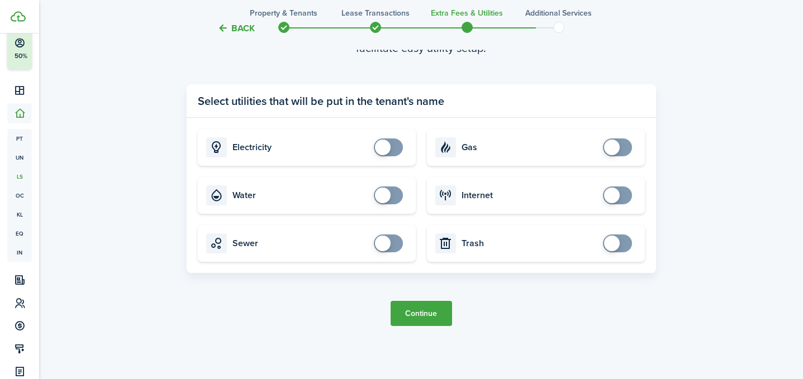
click at [416, 318] on button "Continue" at bounding box center [420, 313] width 61 height 25
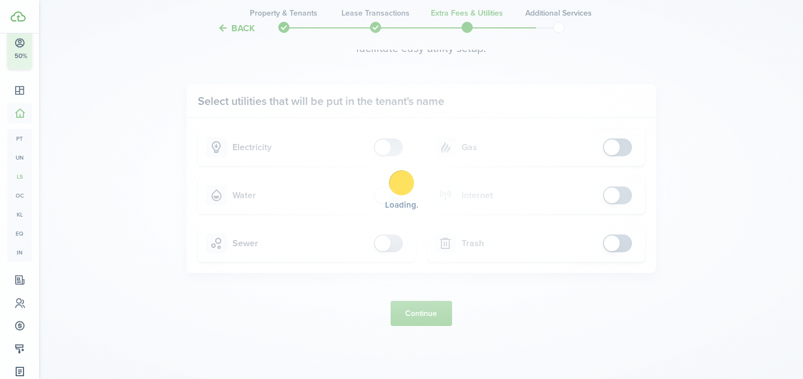
scroll to position [0, 0]
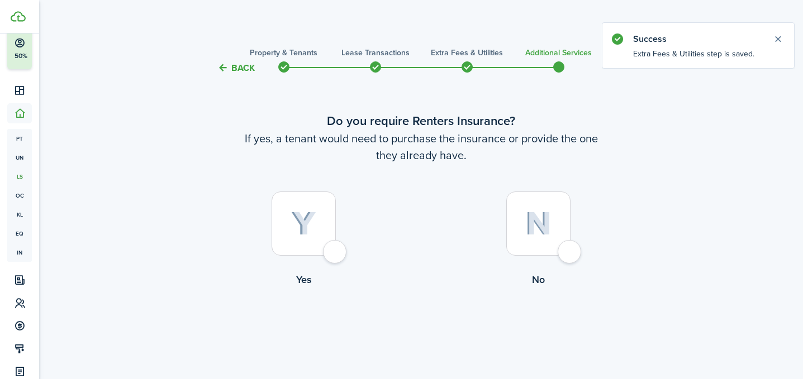
click at [547, 249] on div at bounding box center [538, 224] width 64 height 64
radio input "true"
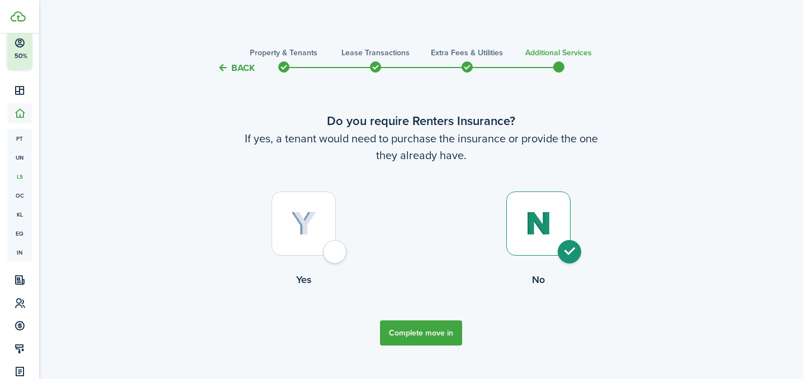
click at [425, 329] on button "Complete move in" at bounding box center [421, 333] width 82 height 25
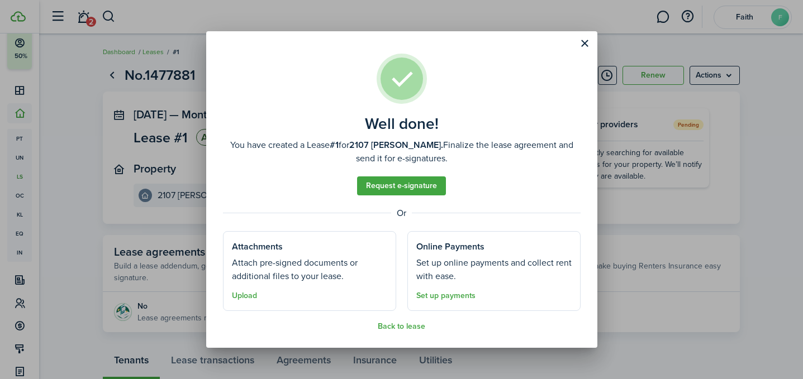
click at [581, 50] on button "Close modal" at bounding box center [584, 43] width 19 height 19
